Goal: Task Accomplishment & Management: Use online tool/utility

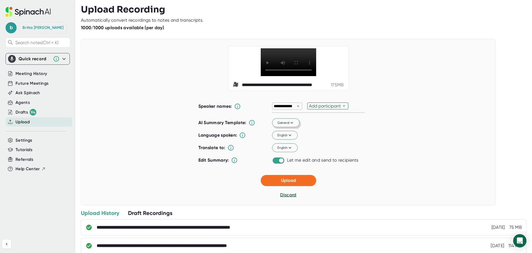
click at [291, 125] on icon at bounding box center [292, 122] width 5 height 5
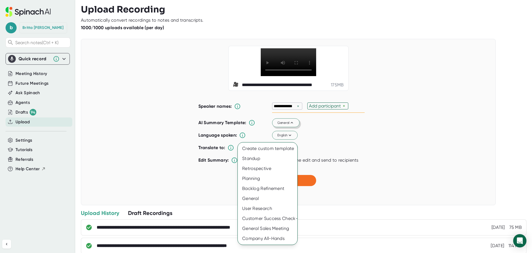
click at [367, 146] on div at bounding box center [266, 126] width 532 height 253
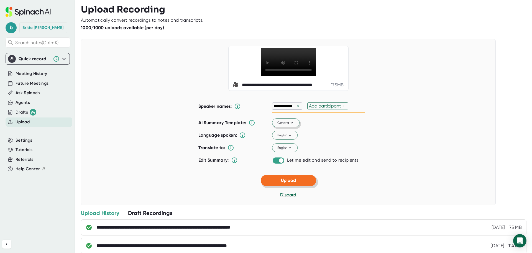
click at [303, 186] on button "Upload" at bounding box center [288, 180] width 55 height 11
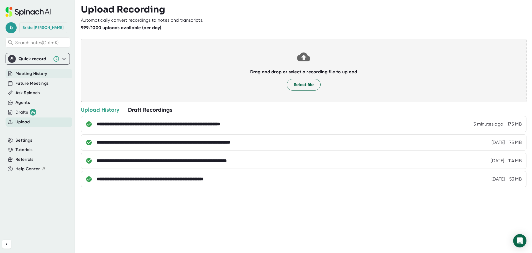
click at [27, 72] on span "Meeting History" at bounding box center [32, 73] width 32 height 6
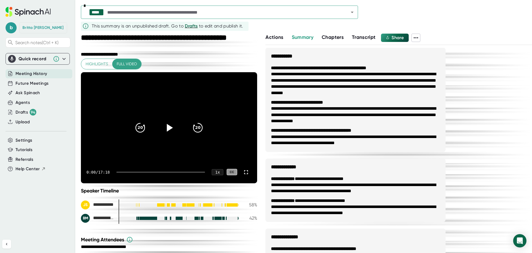
click at [356, 9] on div "***** *" at bounding box center [219, 12] width 277 height 13
click at [356, 12] on button "Open" at bounding box center [353, 12] width 8 height 8
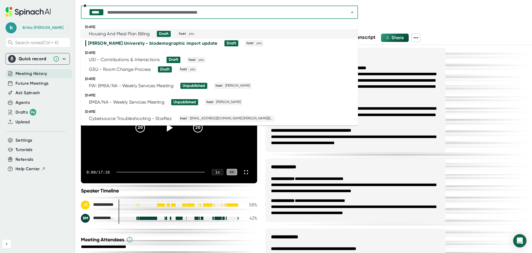
click at [141, 31] on li "Housing And Meal Plan Billing Draft host you" at bounding box center [219, 33] width 277 height 9
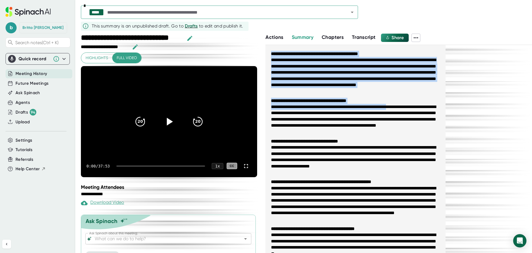
scroll to position [111, 0]
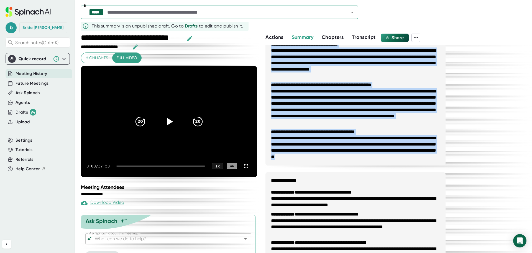
drag, startPoint x: 269, startPoint y: 67, endPoint x: 421, endPoint y: 156, distance: 176.0
click at [421, 156] on ul "**********" at bounding box center [356, 56] width 180 height 217
copy ul "**********"
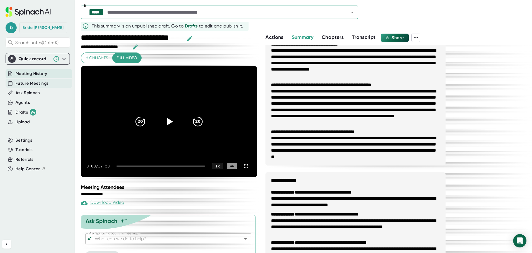
click at [54, 83] on div "Future Meetings" at bounding box center [39, 83] width 67 height 9
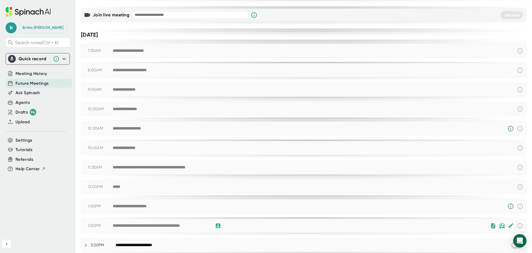
scroll to position [111, 0]
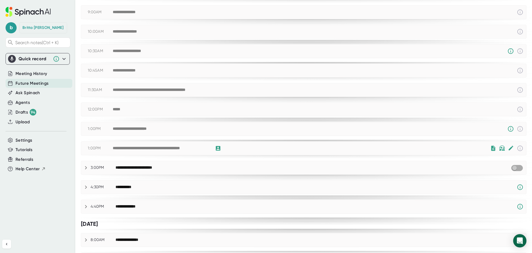
click at [514, 169] on input "checkbox" at bounding box center [515, 167] width 16 height 5
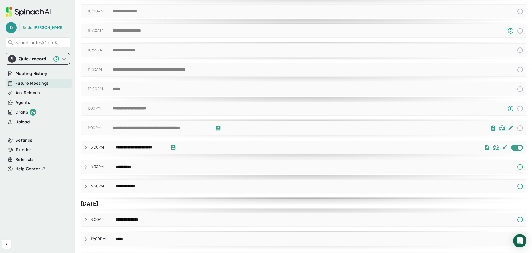
scroll to position [242, 0]
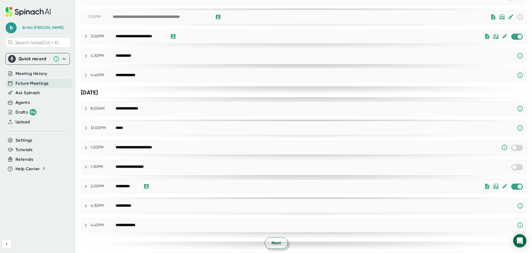
click at [270, 244] on button "Next" at bounding box center [276, 243] width 23 height 12
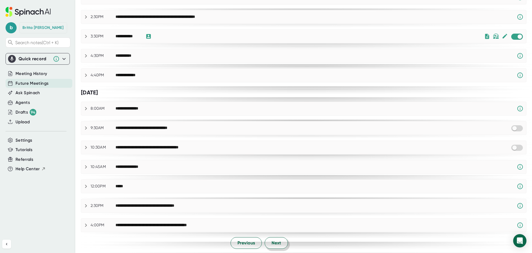
click at [276, 242] on span "Next" at bounding box center [276, 242] width 9 height 7
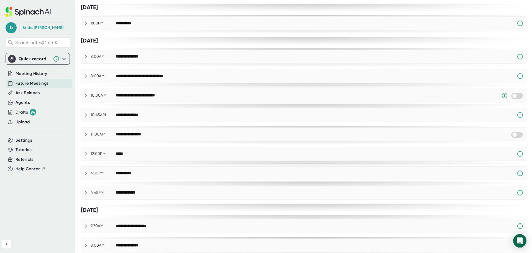
scroll to position [284, 0]
